Goal: Navigation & Orientation: Find specific page/section

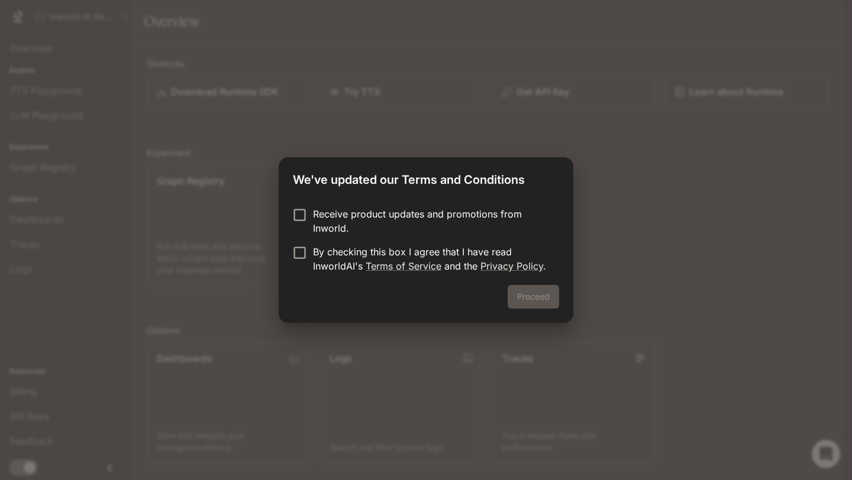
click at [457, 215] on p "Receive product updates and promotions from Inworld." at bounding box center [431, 221] width 237 height 28
click at [457, 250] on p "By checking this box I agree that I have read InworldAI's Terms of Service and …" at bounding box center [431, 259] width 237 height 28
click at [531, 299] on button "Proceed" at bounding box center [533, 297] width 51 height 24
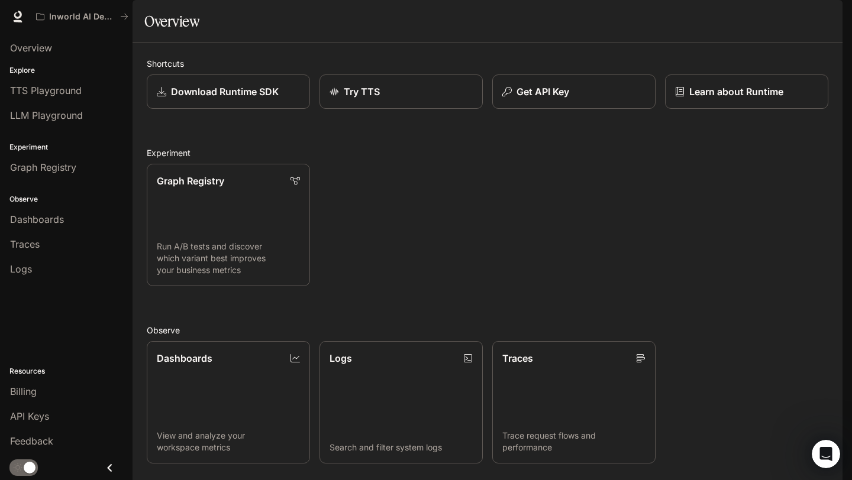
scroll to position [217, 0]
click at [88, 390] on div "Billing" at bounding box center [66, 392] width 112 height 14
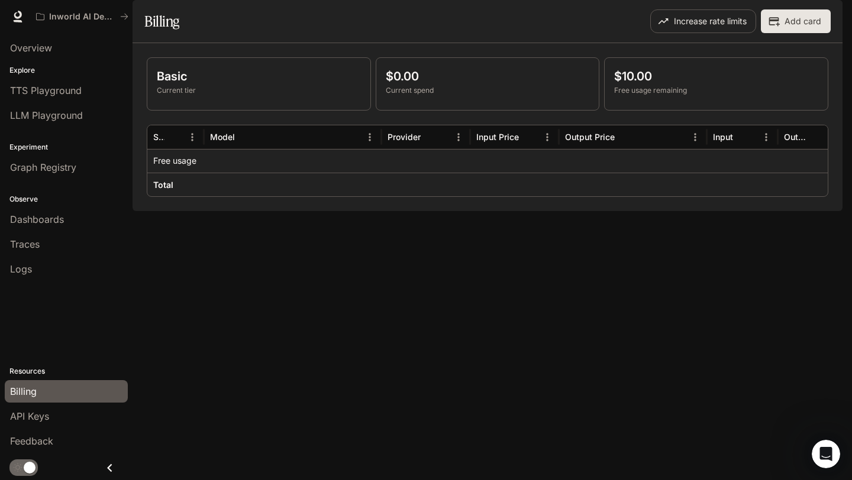
click at [296, 96] on p "Current tier" at bounding box center [259, 90] width 204 height 11
click at [54, 250] on div "Traces" at bounding box center [66, 244] width 112 height 14
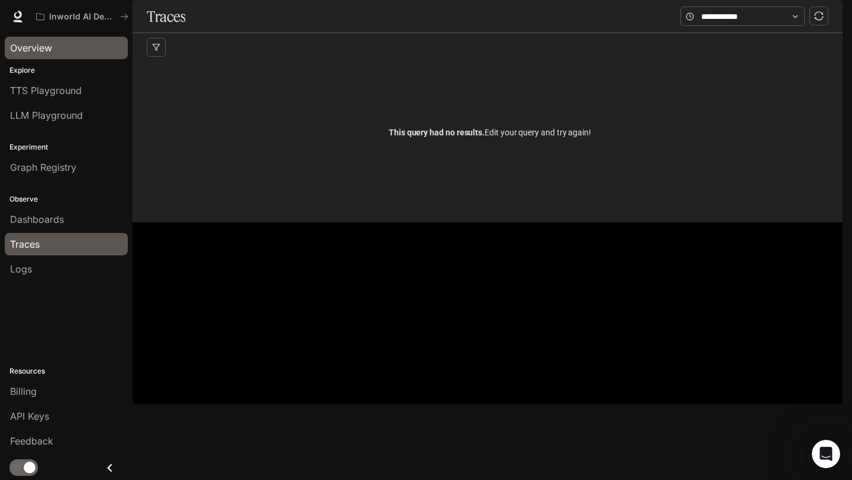
click at [67, 50] on div "Overview" at bounding box center [66, 48] width 112 height 14
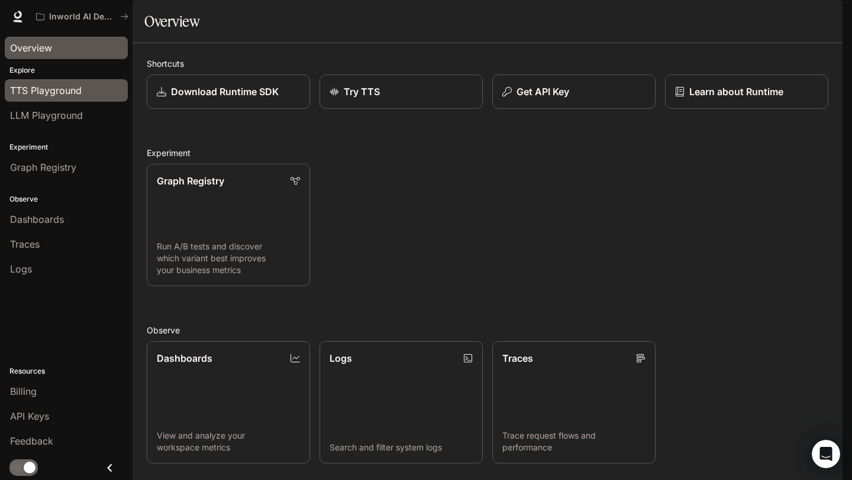
click at [71, 81] on link "TTS Playground" at bounding box center [66, 90] width 123 height 22
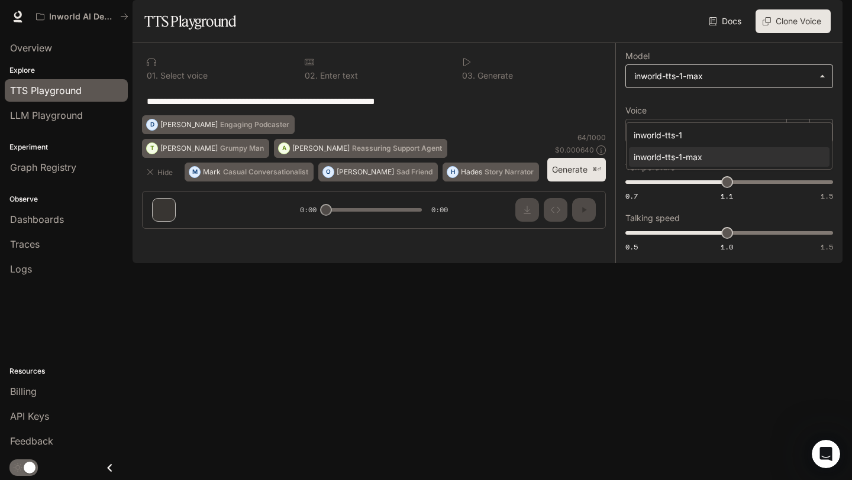
click at [671, 113] on body "**********" at bounding box center [426, 240] width 852 height 480
click at [672, 112] on div at bounding box center [426, 240] width 852 height 480
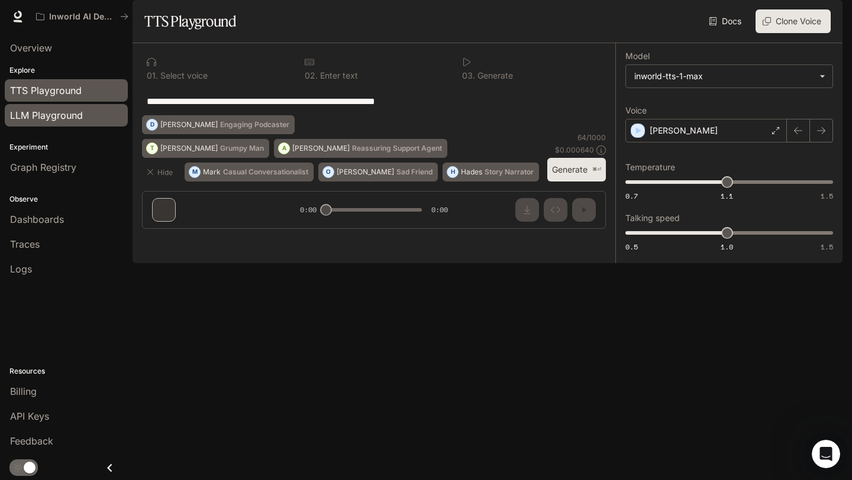
click at [56, 117] on span "LLM Playground" at bounding box center [46, 115] width 73 height 14
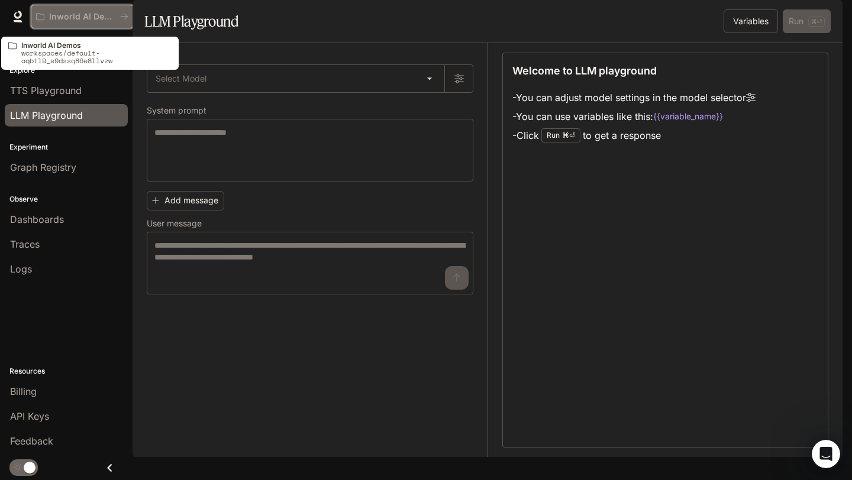
click at [106, 13] on p "Inworld AI Demos" at bounding box center [82, 17] width 66 height 10
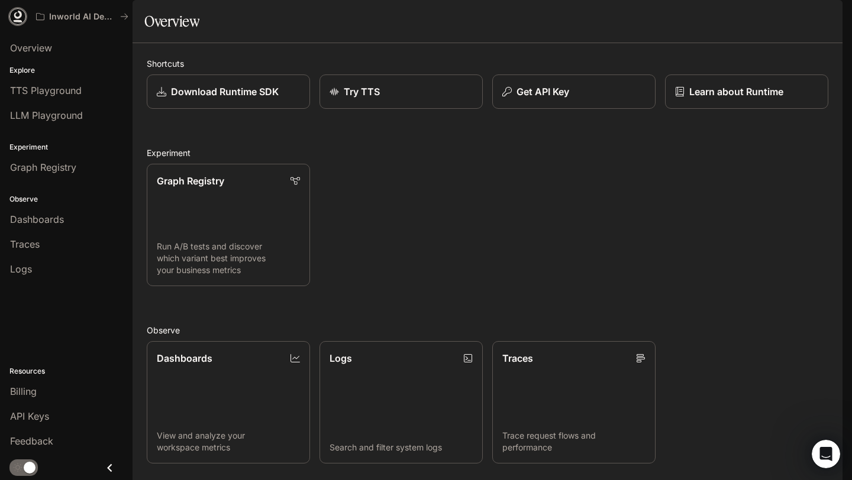
click at [16, 14] on icon at bounding box center [18, 17] width 12 height 12
click at [831, 12] on div "button" at bounding box center [826, 16] width 17 height 17
